Goal: Find specific fact: Find specific fact

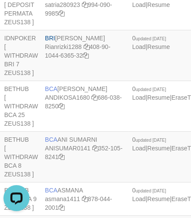
scroll to position [2002, 109]
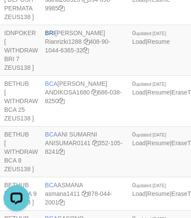
copy td "BRI [PERSON_NAME]"
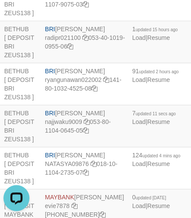
drag, startPoint x: 146, startPoint y: 141, endPoint x: 65, endPoint y: 119, distance: 83.5
